Goal: Navigation & Orientation: Find specific page/section

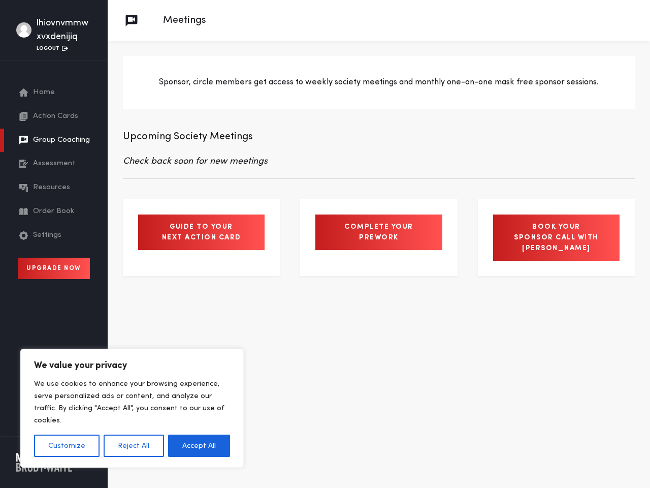
click at [67, 445] on button "Customize" at bounding box center [67, 445] width 66 height 22
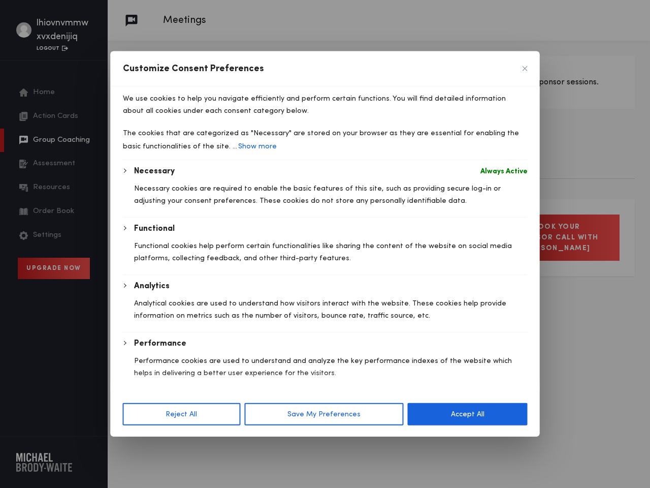
click at [133, 445] on body "We value your privacy We use cookies to enhance your browsing experience, serve…" at bounding box center [325, 244] width 650 height 488
click at [199, 332] on div "Analytics Analytical cookies are used to understand how visitors interact with …" at bounding box center [331, 306] width 394 height 52
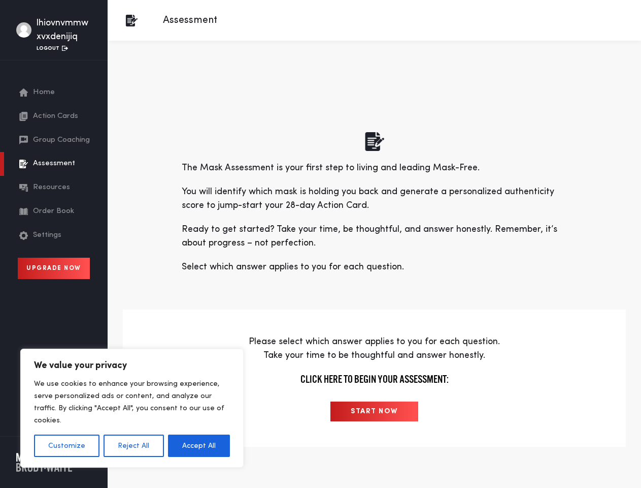
click at [320, 244] on p "Ready to get started? Take your time, be thoughtful, and answer honestly. Remem…" at bounding box center [375, 235] width 386 height 27
click at [67, 445] on button "Customize" at bounding box center [67, 445] width 66 height 22
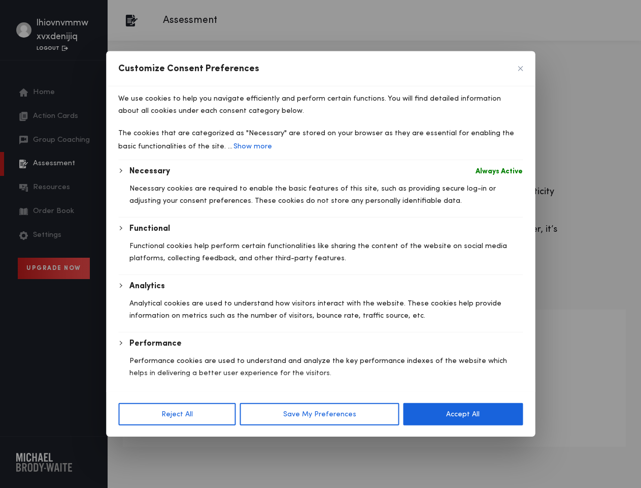
click at [133, 436] on div "Customize Consent Preferences We use cookies to help you navigate efficiently a…" at bounding box center [320, 243] width 429 height 385
click at [199, 379] on p "Performance cookies are used to understand and analyze the key performance inde…" at bounding box center [327, 366] width 394 height 24
click at [374, 392] on span "Customise Consent Preferences" at bounding box center [320, 381] width 429 height 20
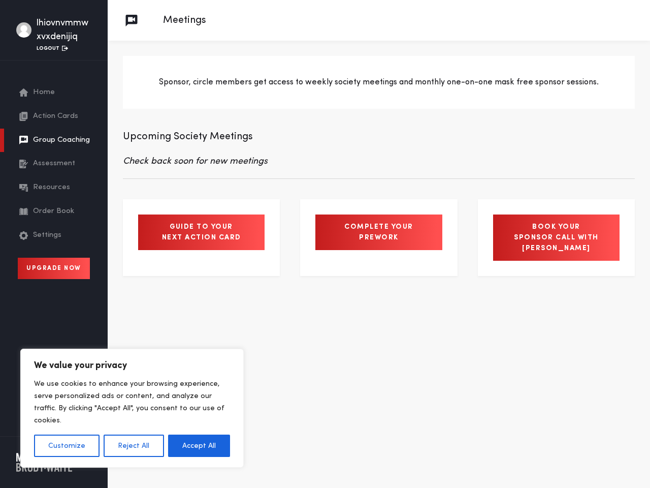
click at [67, 445] on button "Customize" at bounding box center [67, 445] width 66 height 22
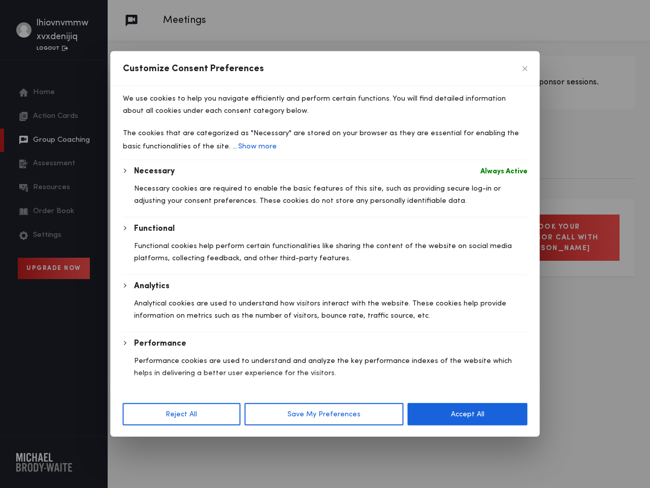
click at [133, 445] on div at bounding box center [325, 244] width 650 height 488
click at [199, 207] on p "Necessary cookies are required to enable the basic features of this site, such …" at bounding box center [331, 194] width 394 height 24
